Goal: Task Accomplishment & Management: Manage account settings

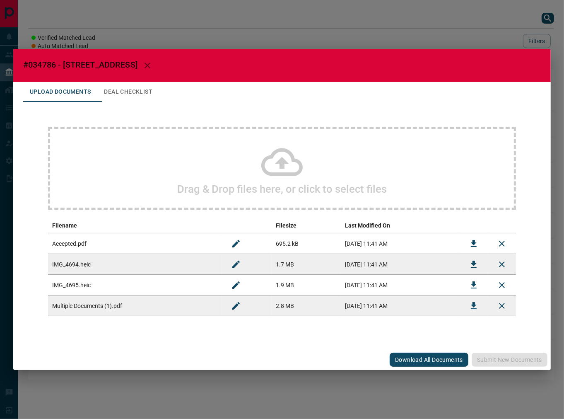
click at [43, 64] on span "#034786 - [STREET_ADDRESS]" at bounding box center [80, 65] width 114 height 10
copy span "034786"
click at [464, 246] on button "Download" at bounding box center [474, 244] width 20 height 20
click at [469, 263] on icon "Download" at bounding box center [474, 264] width 10 height 10
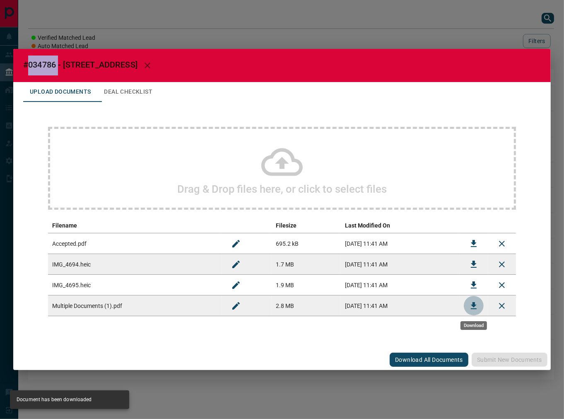
click at [471, 305] on icon "Download" at bounding box center [474, 306] width 10 height 10
click at [475, 284] on icon "Download" at bounding box center [474, 285] width 10 height 10
click at [131, 94] on button "Deal Checklist" at bounding box center [128, 92] width 62 height 20
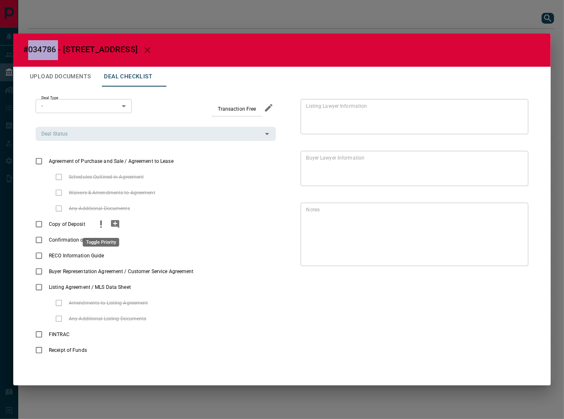
click at [97, 228] on icon "priority" at bounding box center [101, 224] width 10 height 10
drag, startPoint x: 438, startPoint y: 330, endPoint x: 141, endPoint y: 248, distance: 307.9
click at [438, 330] on div "Listing Lawyer Information * Listing Lawyer Information Buyer Lawyer Informatio…" at bounding box center [402, 228] width 253 height 259
click at [112, 225] on icon "add note" at bounding box center [115, 224] width 8 height 8
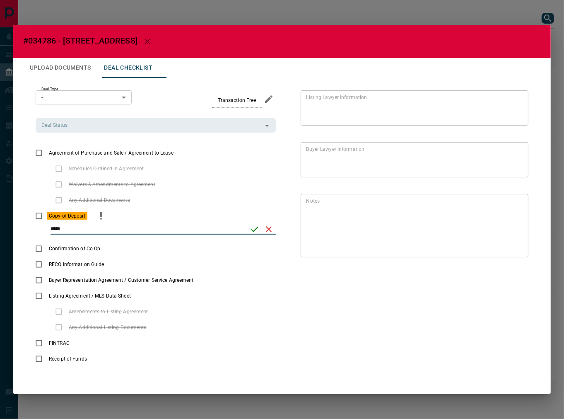
type input "*****"
click at [257, 229] on icon "save" at bounding box center [255, 229] width 10 height 10
click at [507, 250] on icon "Edit" at bounding box center [516, 253] width 10 height 10
paste textarea "**********"
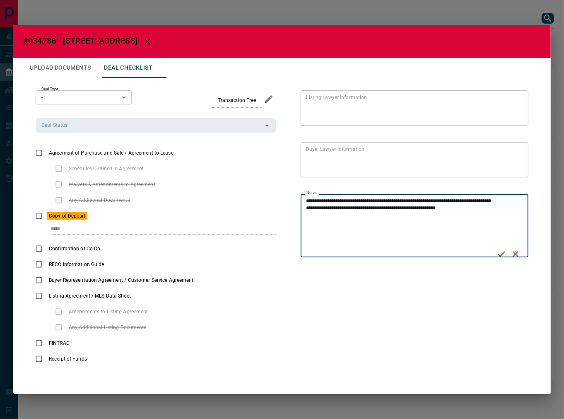
type textarea "**********"
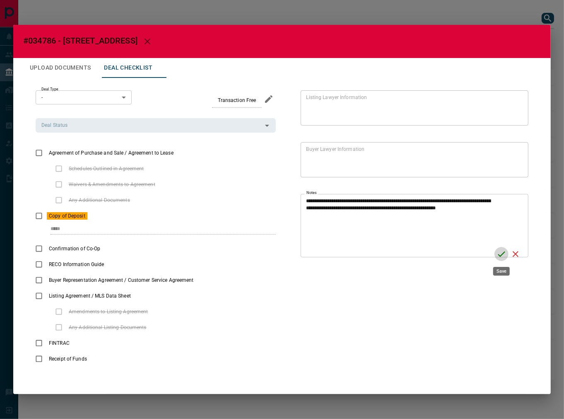
click at [498, 253] on icon "Save" at bounding box center [501, 254] width 10 height 10
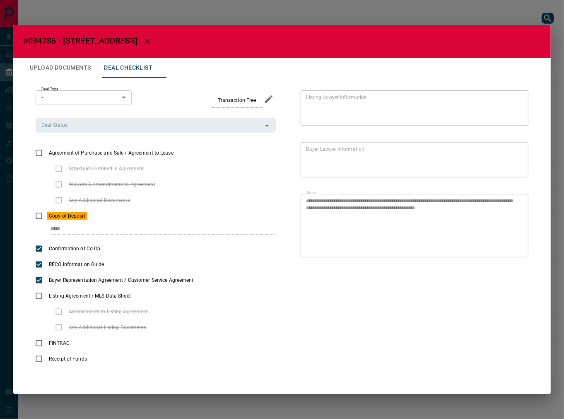
click at [39, 143] on div "Deal Type - * ​ Transaction Free Deal Status Deal Status Agreement of Purchase …" at bounding box center [156, 228] width 240 height 276
click at [89, 128] on input "Deal Status" at bounding box center [149, 124] width 222 height 9
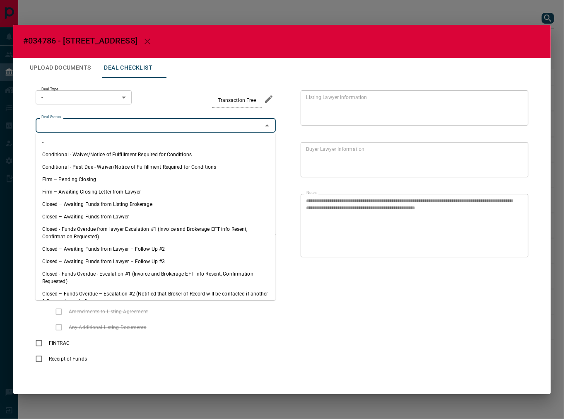
click at [72, 177] on li "Firm – Pending Closing" at bounding box center [156, 179] width 240 height 12
type input "**********"
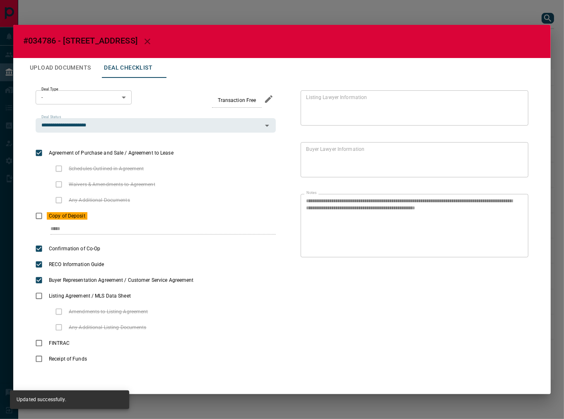
click at [63, 100] on body "Lead Transfers Leads Deals Listings Campaigns Quota Rules Agent Quotas Admin Mo…" at bounding box center [282, 194] width 564 height 388
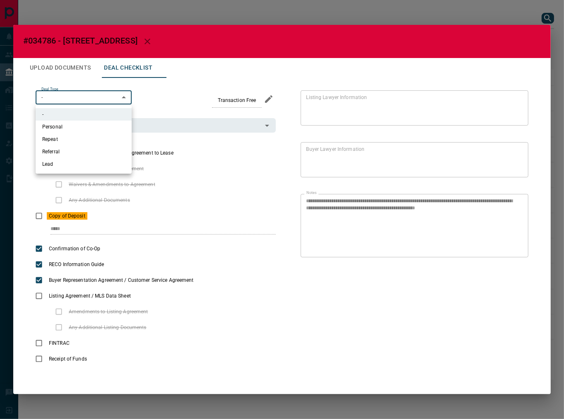
click at [65, 130] on li "Personal" at bounding box center [84, 126] width 96 height 12
type input "*"
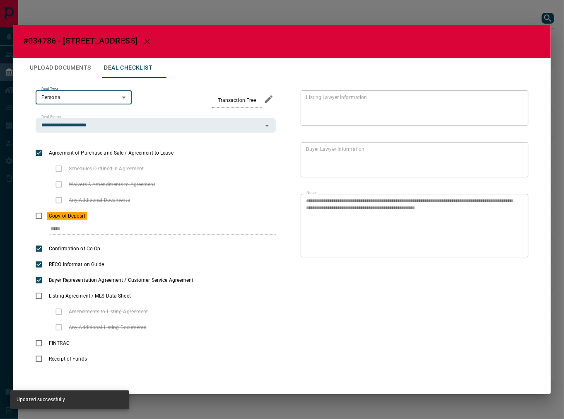
click at [83, 71] on button "Upload Documents" at bounding box center [60, 68] width 74 height 20
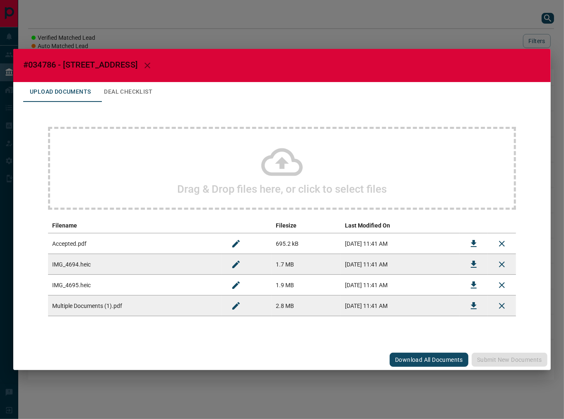
click at [140, 126] on div "Drag & Drop files here, or click to select files Filename Filesize Last Modifie…" at bounding box center [282, 221] width 518 height 239
click at [272, 156] on icon at bounding box center [281, 162] width 41 height 28
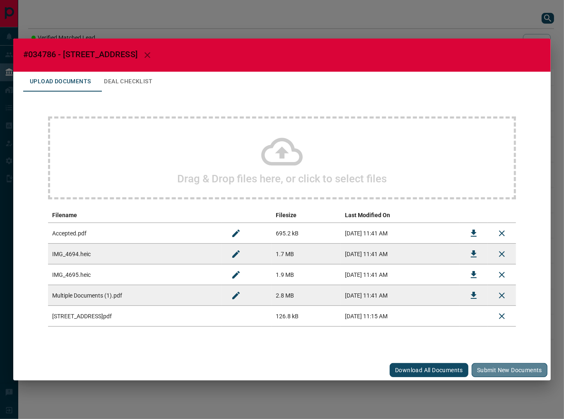
click at [507, 366] on button "Submit new documents" at bounding box center [510, 370] width 76 height 14
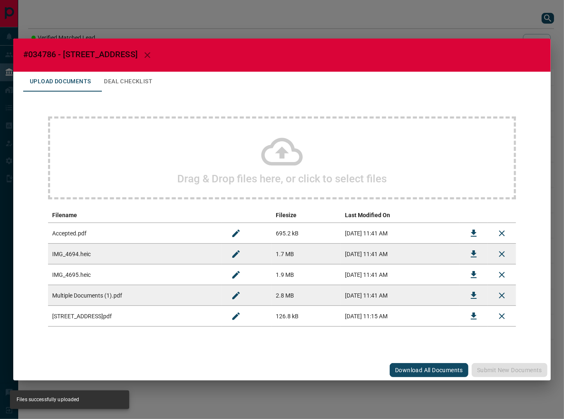
click at [157, 85] on button "Deal Checklist" at bounding box center [128, 82] width 62 height 20
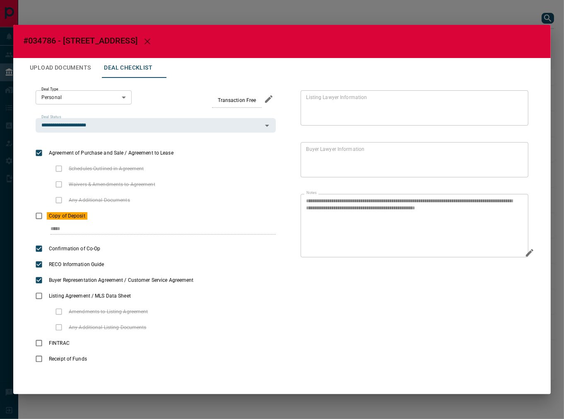
drag, startPoint x: 510, startPoint y: 210, endPoint x: 319, endPoint y: 200, distance: 190.7
click at [279, 199] on div "**********" at bounding box center [402, 228] width 253 height 276
click at [507, 251] on icon "Edit" at bounding box center [516, 253] width 10 height 10
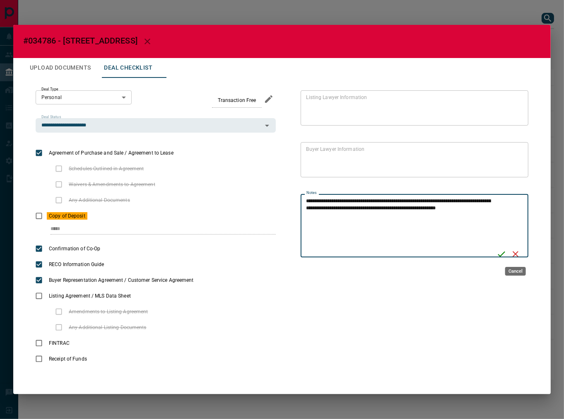
click at [507, 252] on icon "Cancel" at bounding box center [516, 254] width 6 height 6
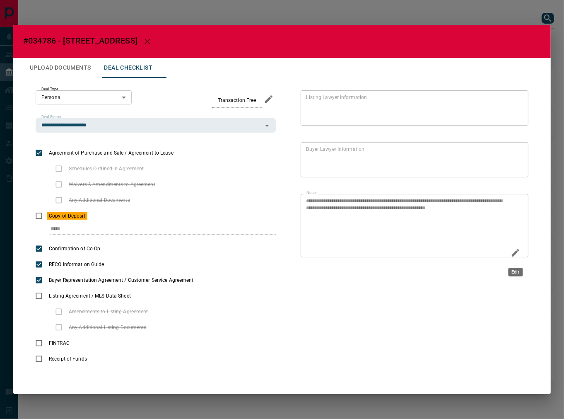
click at [507, 257] on icon "Edit" at bounding box center [516, 253] width 10 height 10
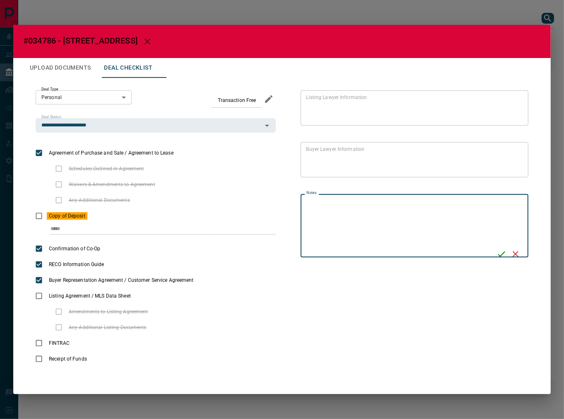
click at [499, 251] on icon "Save" at bounding box center [501, 254] width 10 height 10
